Goal: Task Accomplishment & Management: Manage account settings

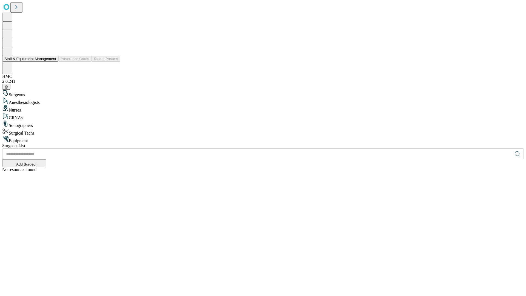
click at [52, 62] on button "Staff & Equipment Management" at bounding box center [30, 59] width 56 height 6
